Goal: Navigation & Orientation: Find specific page/section

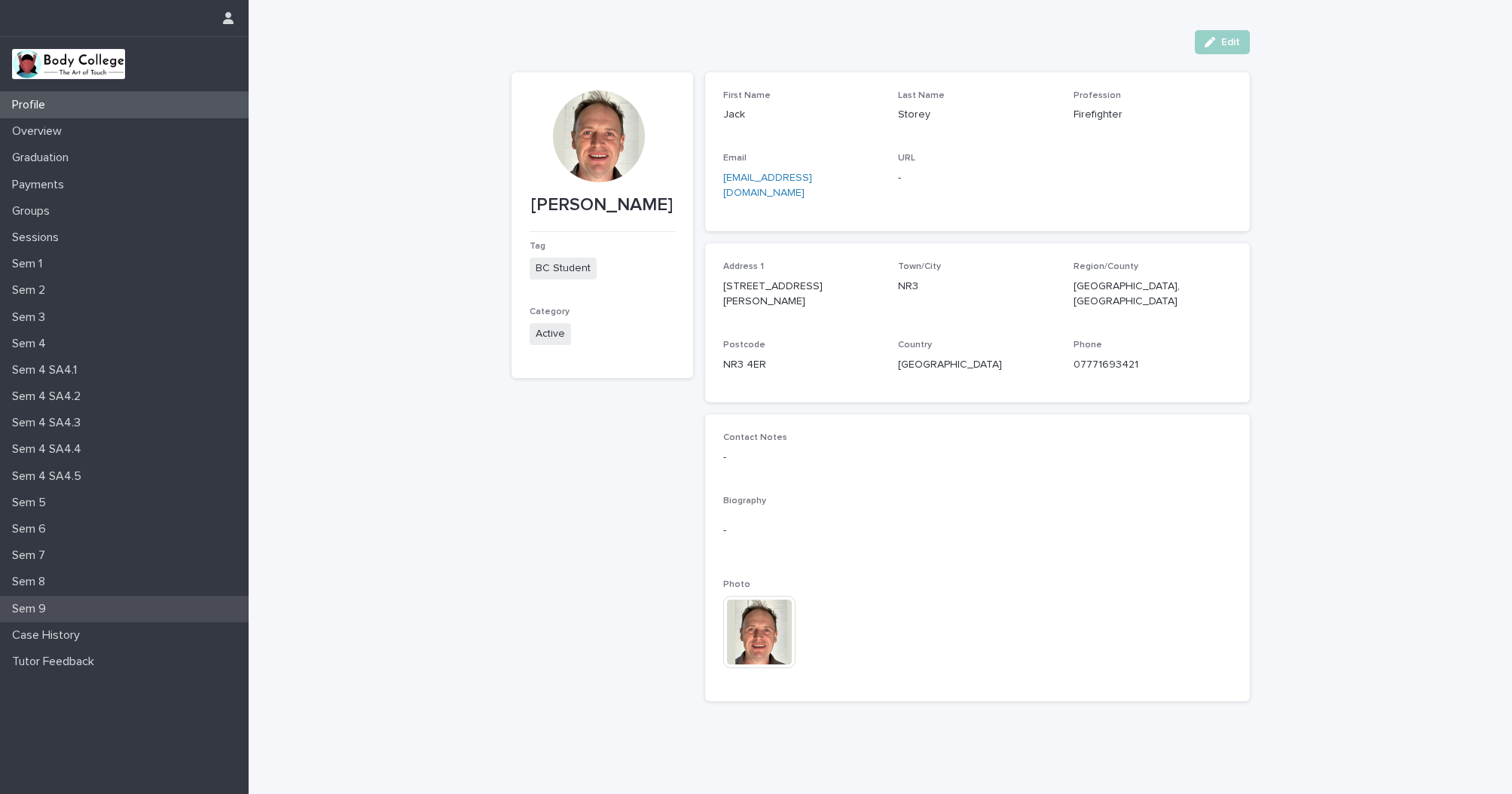
click at [26, 602] on p "Sem 9" at bounding box center [31, 608] width 52 height 14
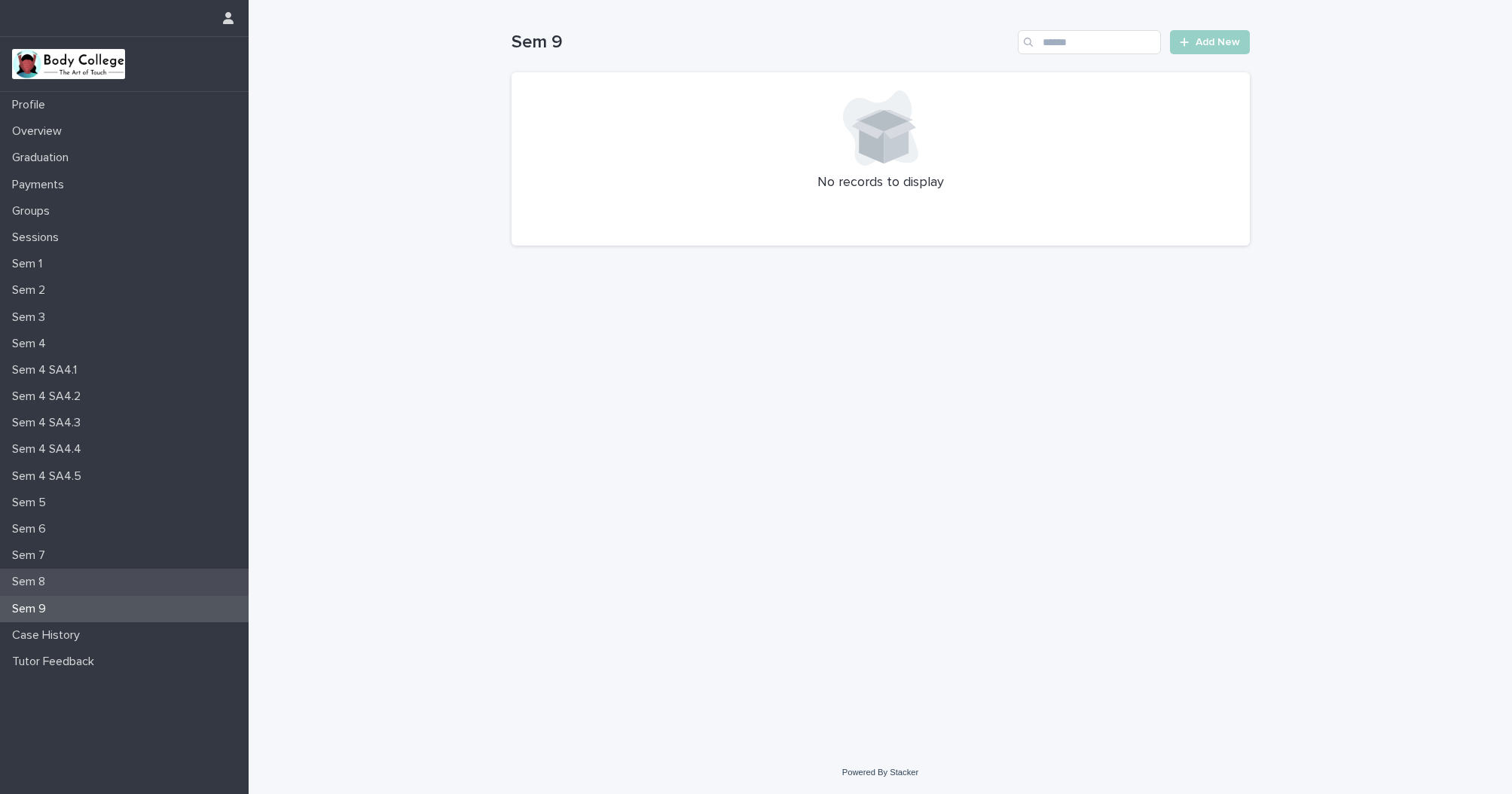
click at [27, 574] on p "Sem 8" at bounding box center [31, 581] width 51 height 14
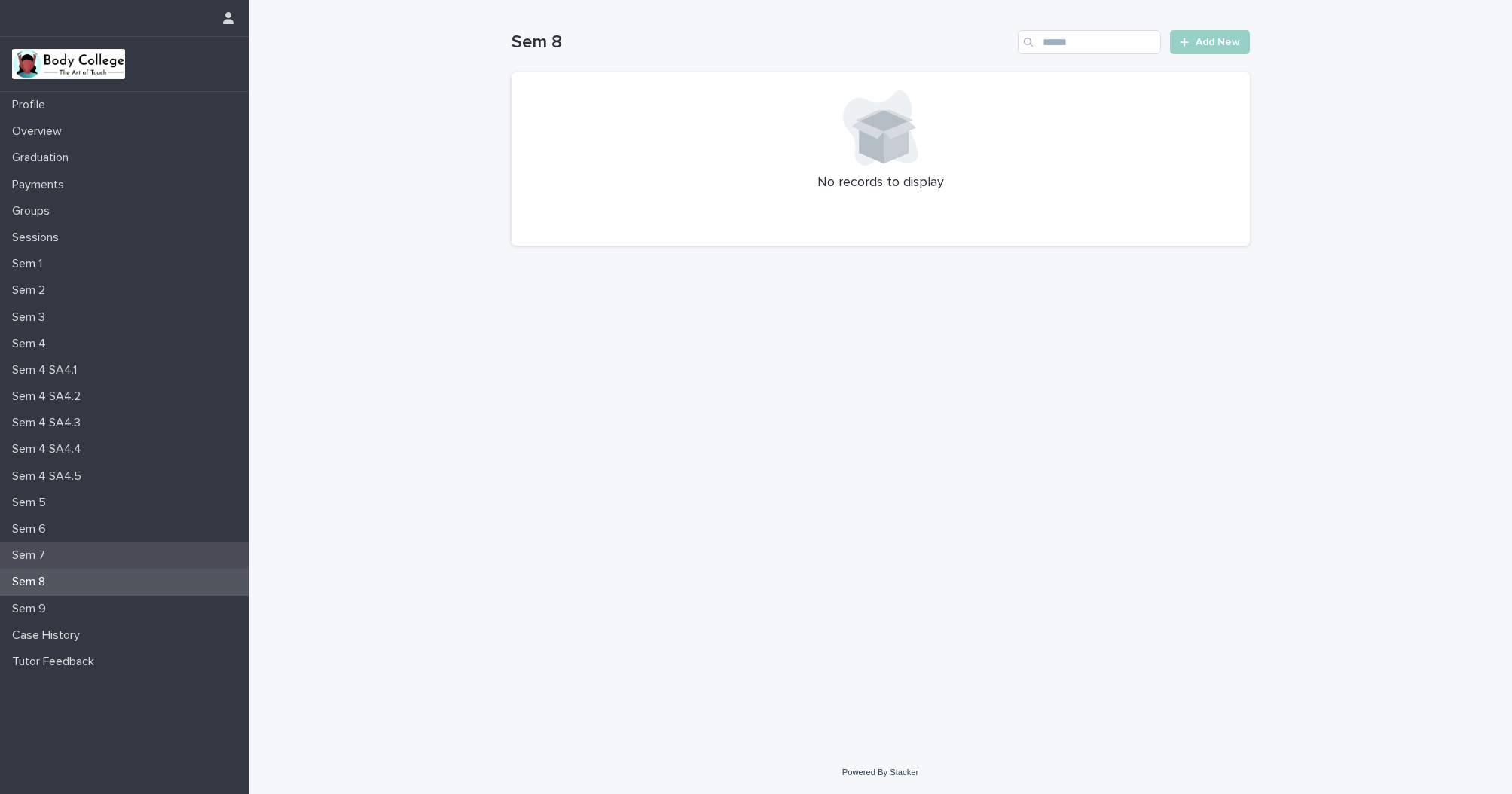
click at [25, 550] on p "Sem 7" at bounding box center [31, 554] width 51 height 14
